Goal: Information Seeking & Learning: Learn about a topic

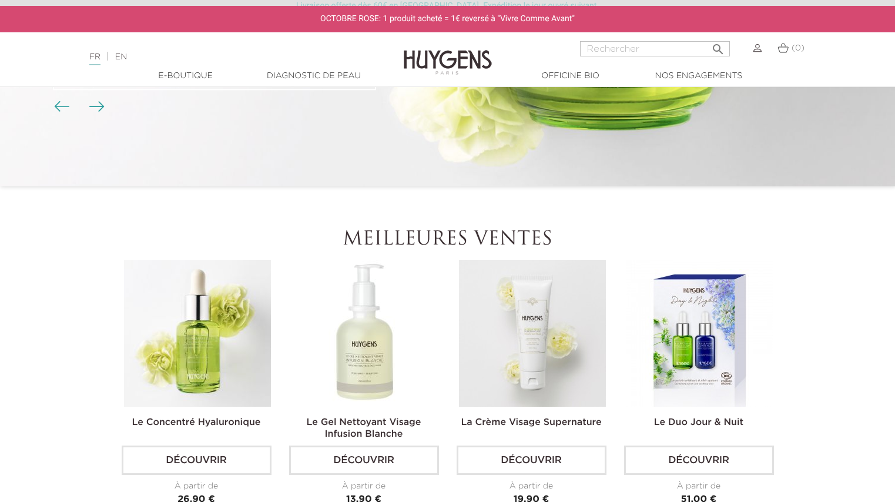
scroll to position [176, 0]
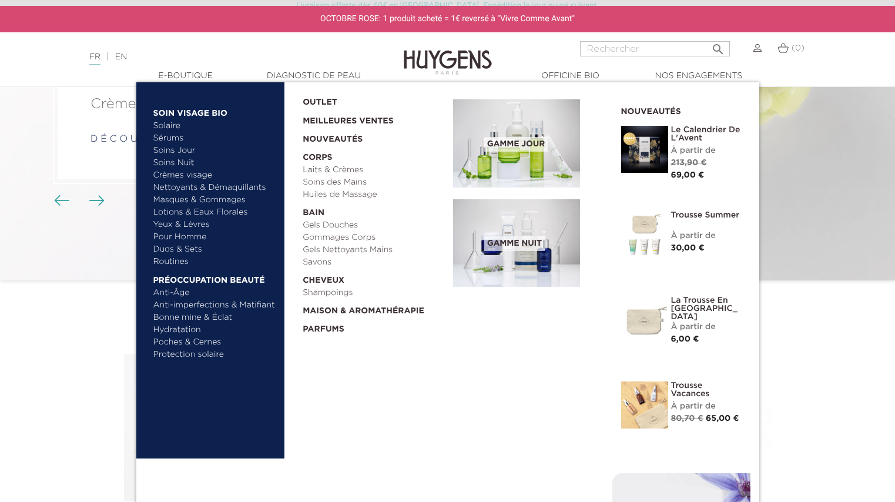
click at [165, 135] on link "Sérums" at bounding box center [214, 138] width 123 height 12
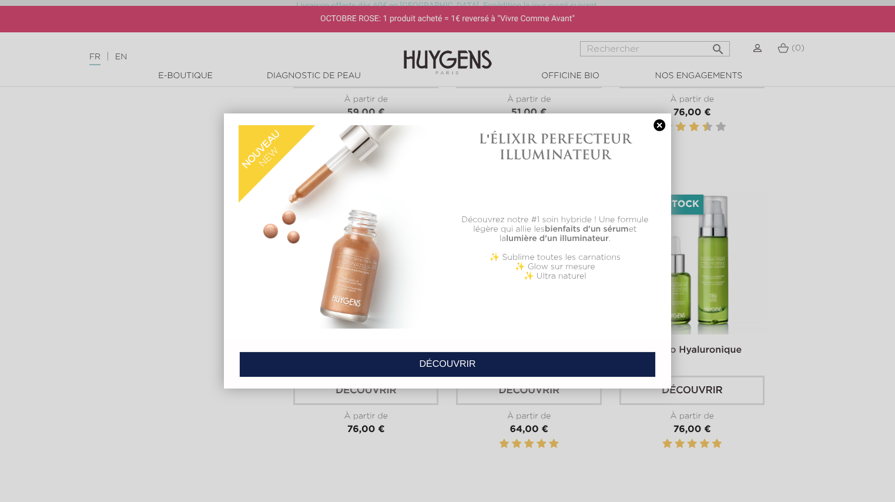
scroll to position [1293, 0]
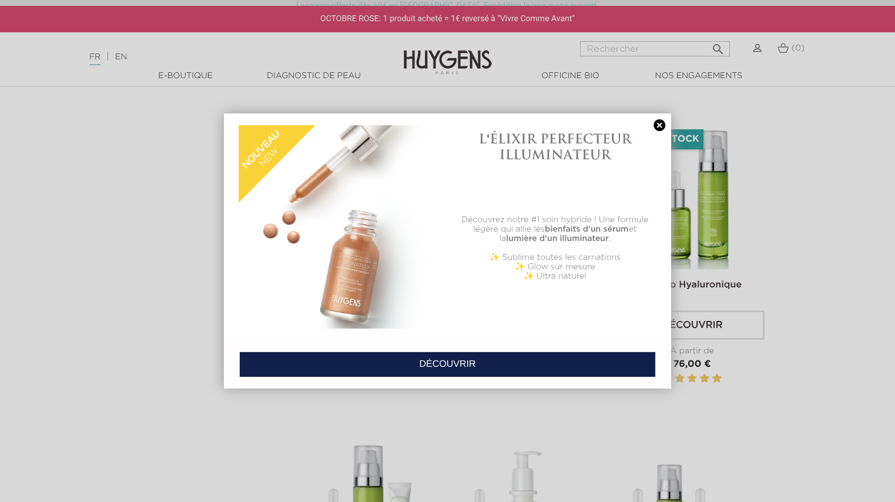
click at [659, 124] on link at bounding box center [659, 125] width 16 height 12
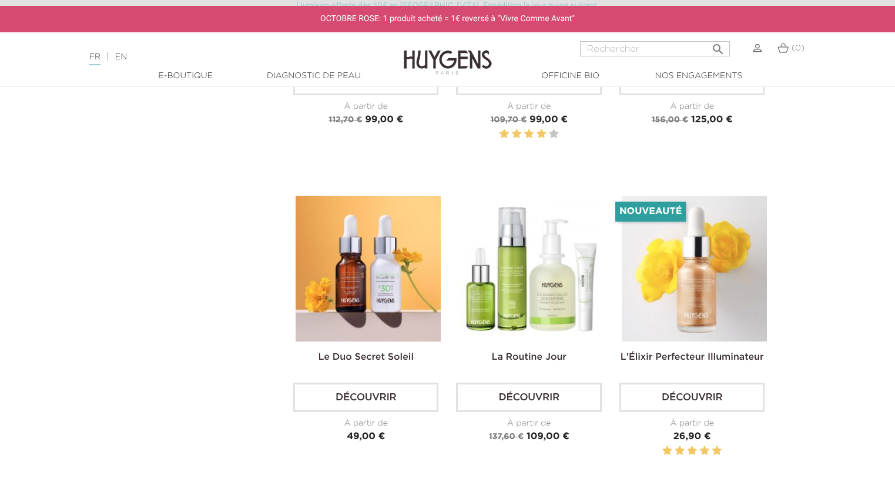
scroll to position [1822, 0]
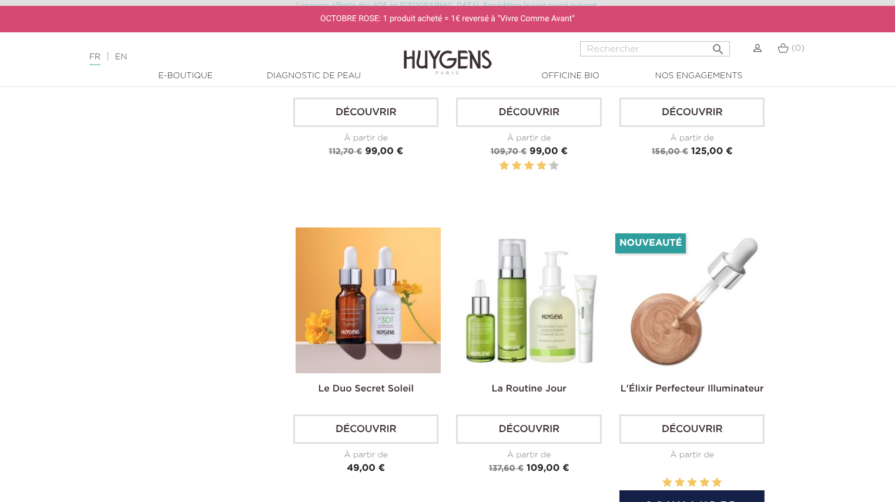
click at [690, 275] on img at bounding box center [694, 299] width 145 height 145
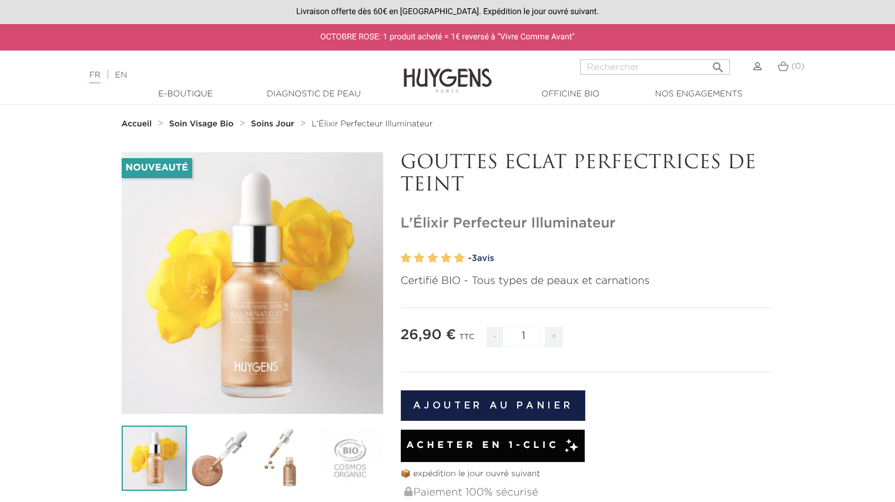
click at [477, 258] on span "3" at bounding box center [473, 258] width 5 height 9
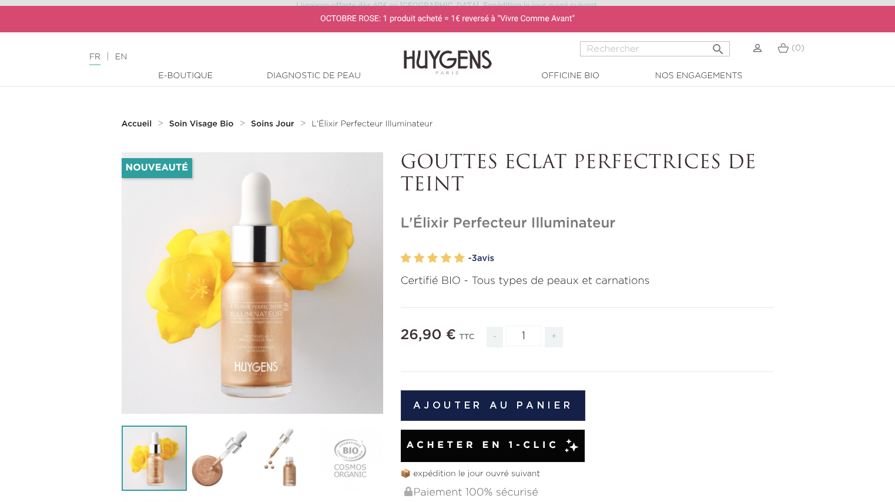
scroll to position [957, 0]
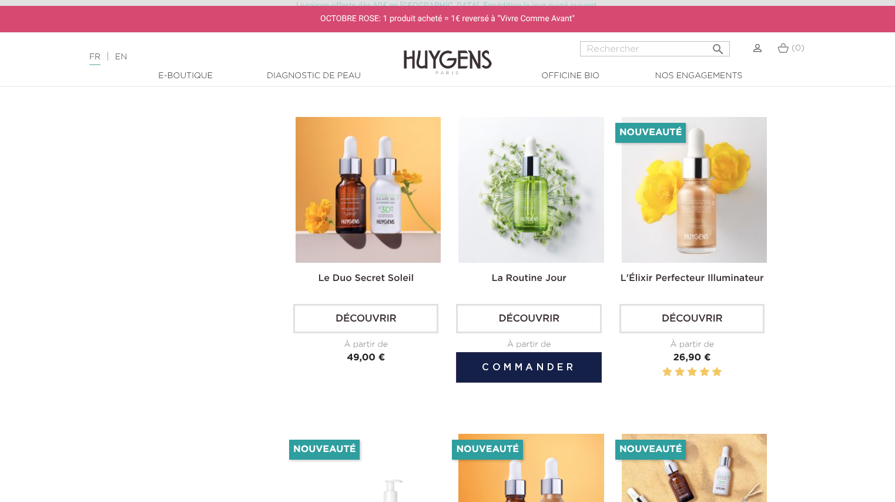
scroll to position [1940, 0]
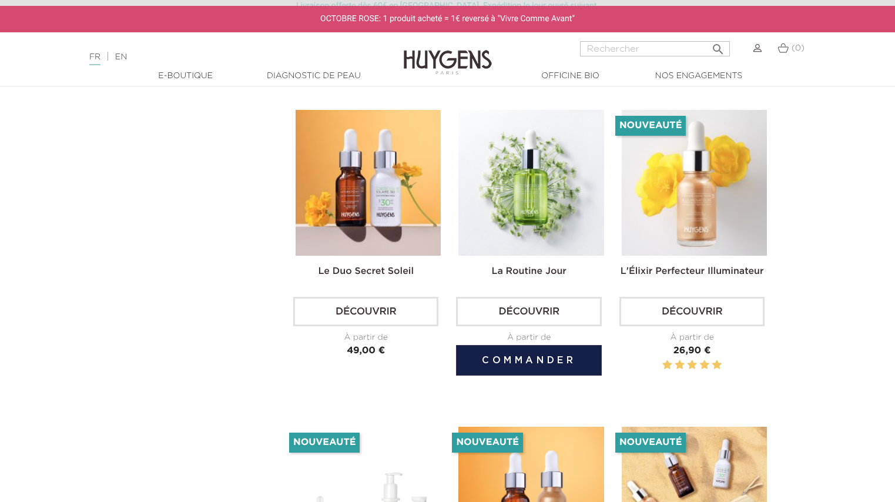
click at [540, 211] on img at bounding box center [530, 182] width 145 height 145
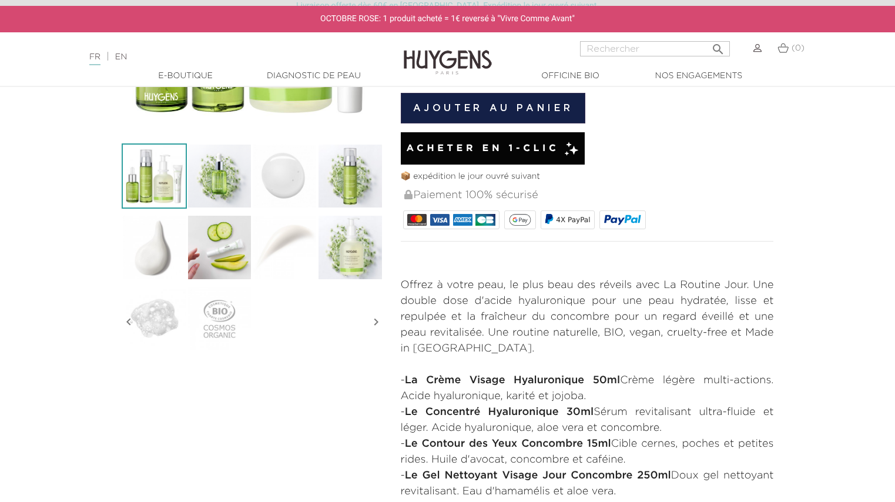
scroll to position [411, 0]
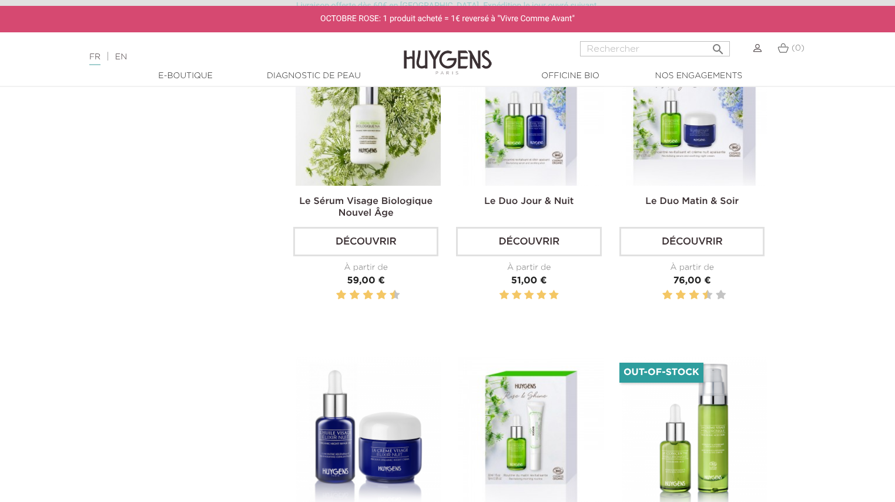
scroll to position [882, 0]
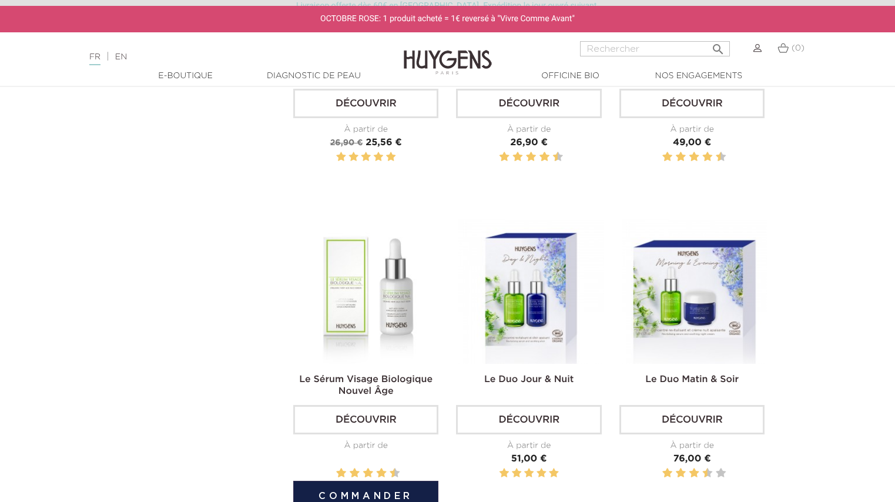
click at [380, 324] on img at bounding box center [368, 291] width 145 height 145
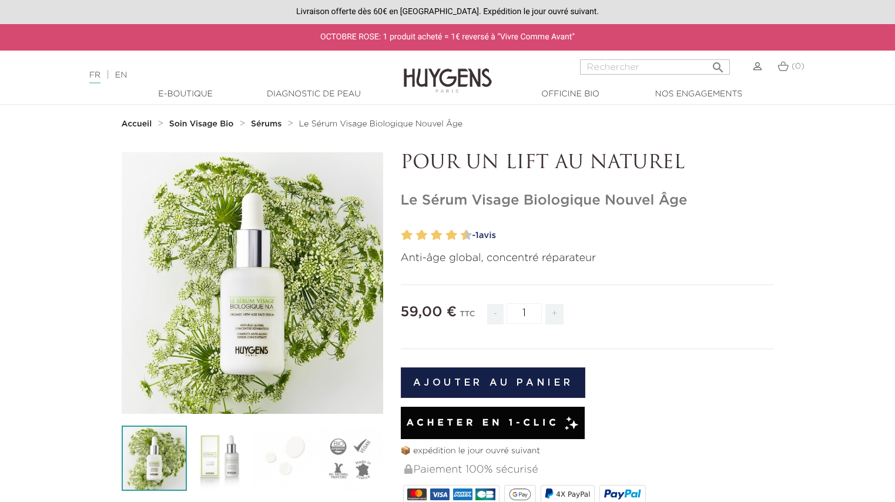
click at [133, 126] on strong "Accueil" at bounding box center [137, 124] width 31 height 8
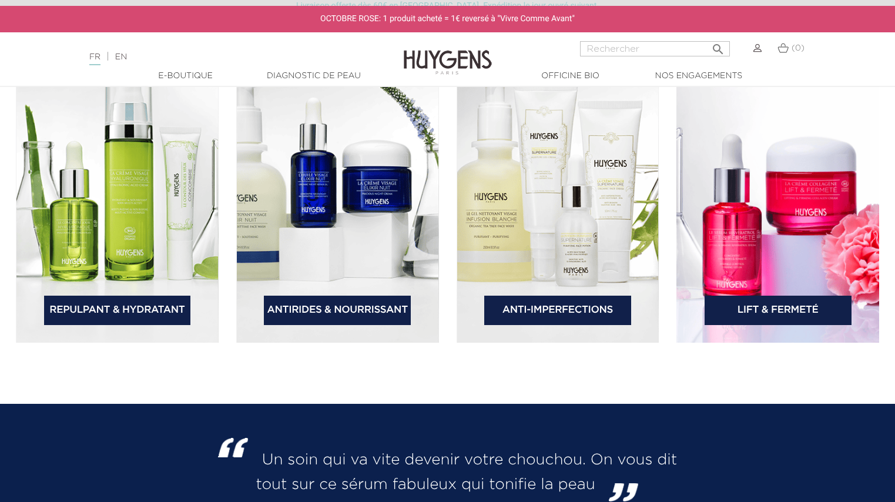
scroll to position [1822, 0]
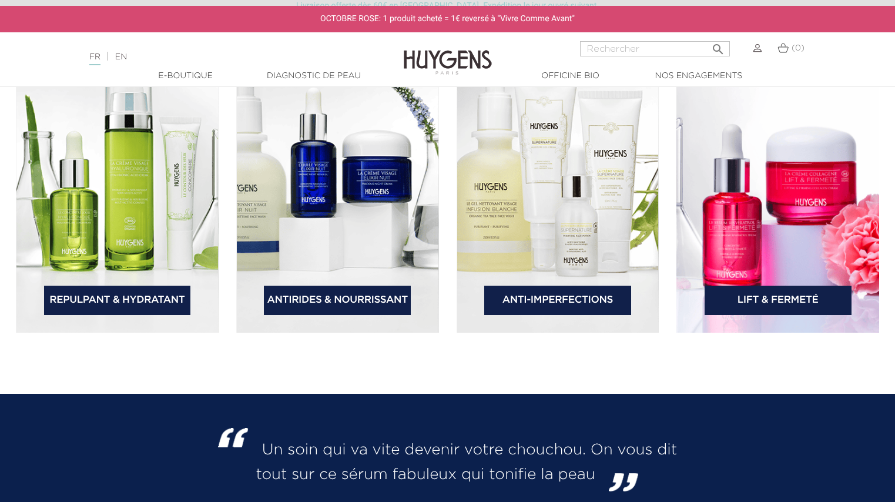
click at [343, 300] on link "Antirides & Nourrissant" at bounding box center [337, 300] width 147 height 29
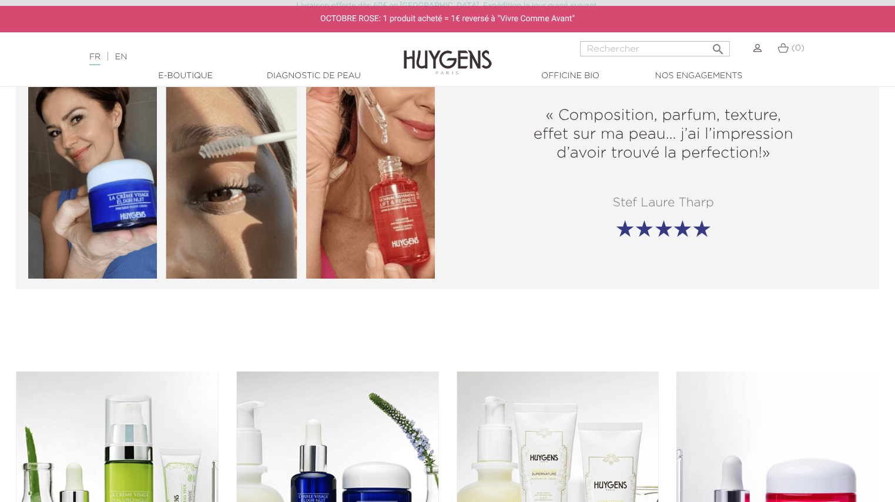
scroll to position [1411, 0]
